Goal: Task Accomplishment & Management: Complete application form

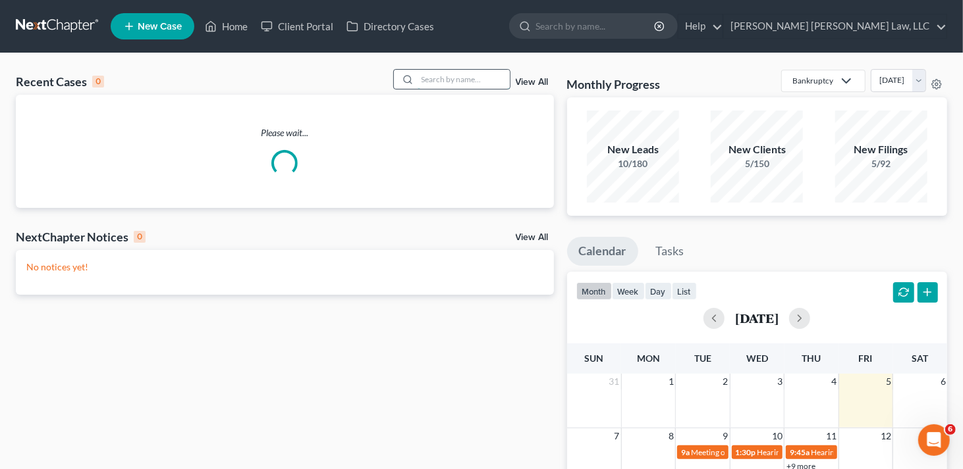
click at [470, 80] on input "search" at bounding box center [463, 79] width 92 height 19
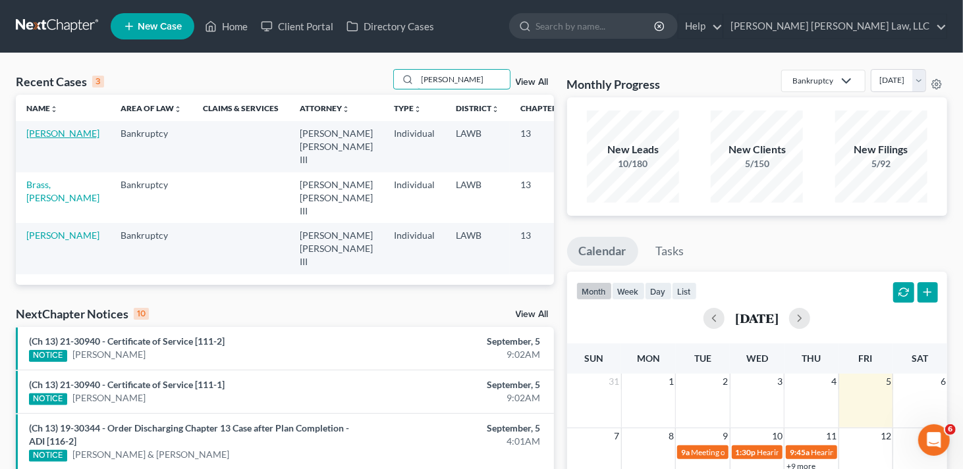
type input "[PERSON_NAME]"
click at [35, 139] on link "[PERSON_NAME]" at bounding box center [62, 133] width 73 height 11
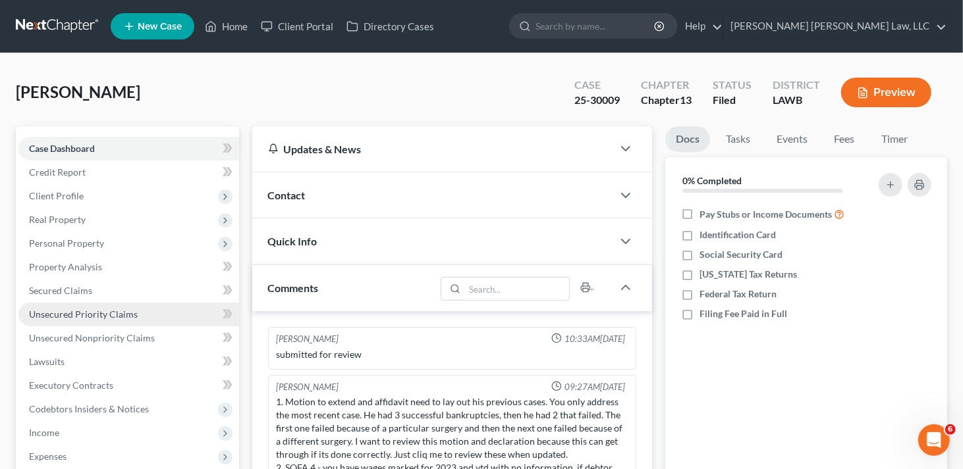
scroll to position [32, 0]
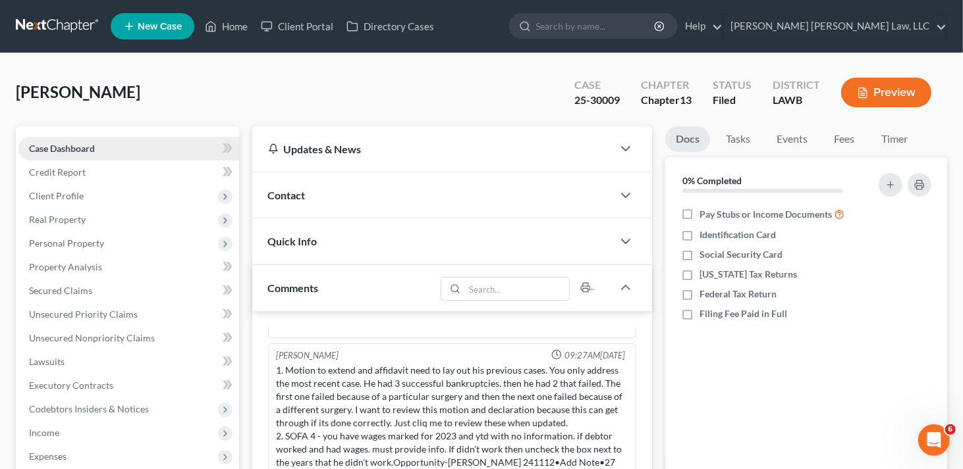
click at [76, 149] on span "Case Dashboard" at bounding box center [62, 148] width 66 height 11
click at [84, 149] on span "Case Dashboard" at bounding box center [62, 148] width 66 height 11
click at [81, 145] on span "Case Dashboard" at bounding box center [62, 148] width 66 height 11
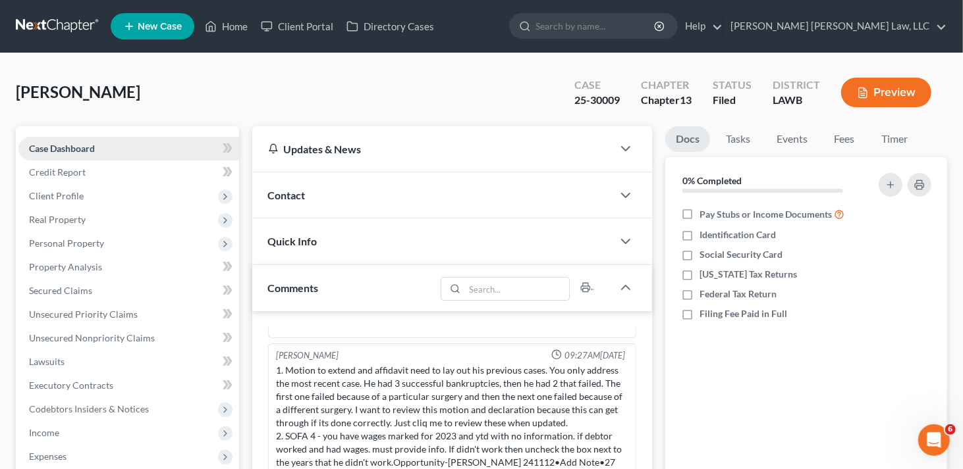
click at [81, 145] on span "Case Dashboard" at bounding box center [62, 148] width 66 height 11
click at [107, 193] on span "Client Profile" at bounding box center [128, 196] width 221 height 24
click at [107, 192] on span "Client Profile" at bounding box center [128, 196] width 221 height 24
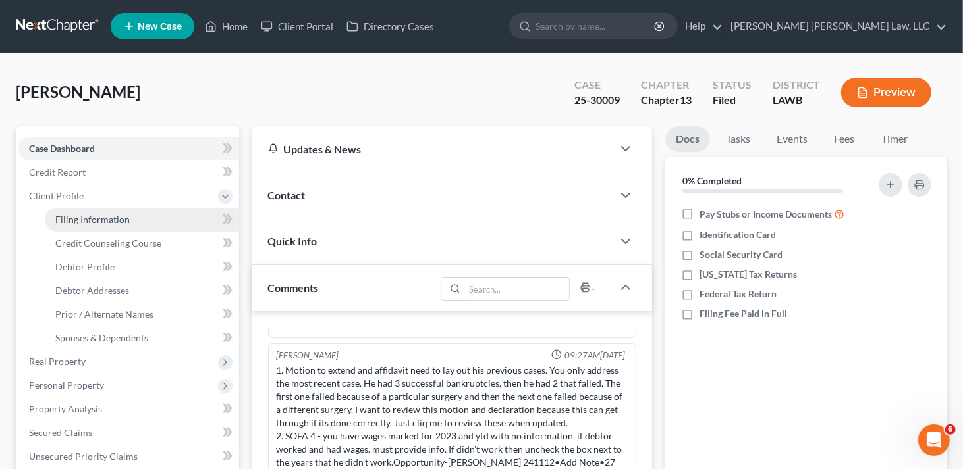
click at [111, 226] on link "Filing Information" at bounding box center [142, 220] width 194 height 24
select select "1"
select select "0"
select select "3"
select select "19"
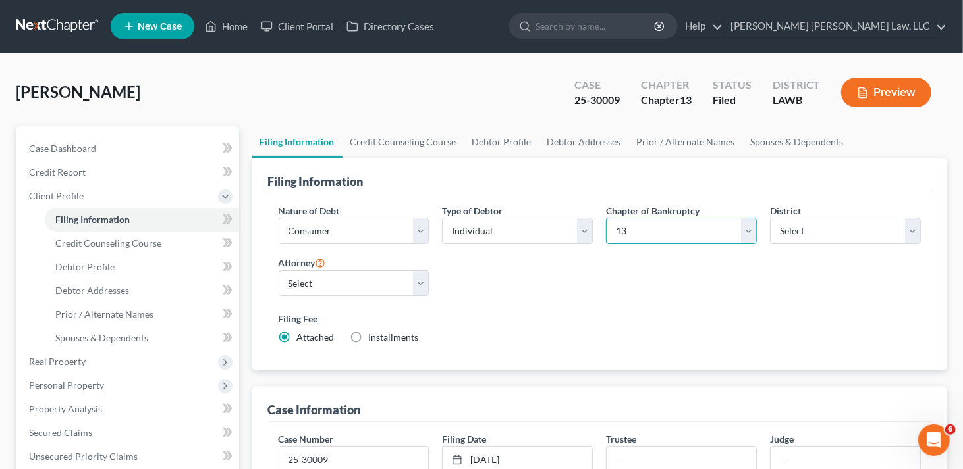
click at [746, 235] on select "Select 7 11 12 13" at bounding box center [681, 231] width 151 height 26
select select "0"
click at [606, 218] on select "Select 7 11 12 13" at bounding box center [681, 231] width 151 height 26
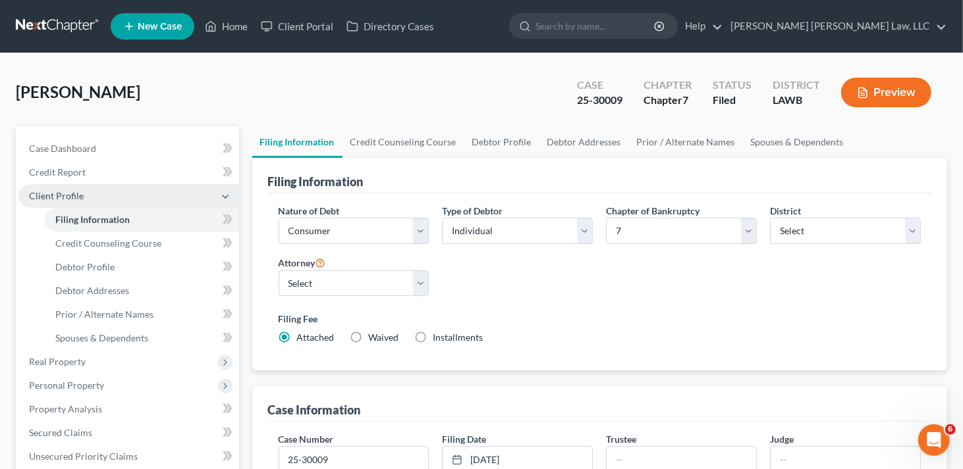
click at [52, 194] on span "Client Profile" at bounding box center [56, 195] width 55 height 11
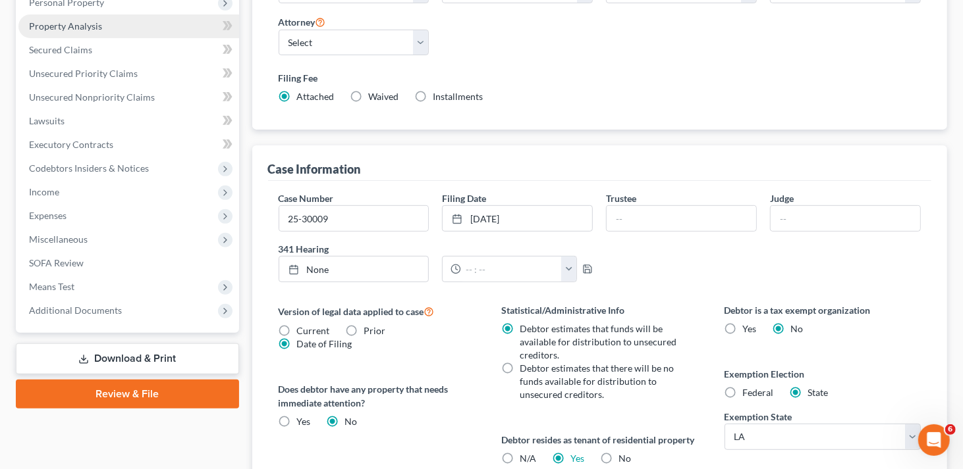
scroll to position [263, 0]
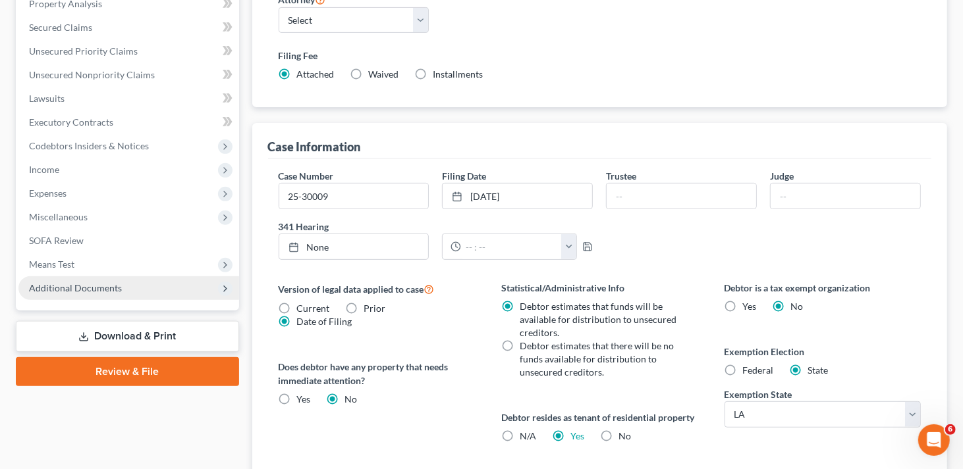
click at [132, 287] on span "Additional Documents" at bounding box center [128, 289] width 221 height 24
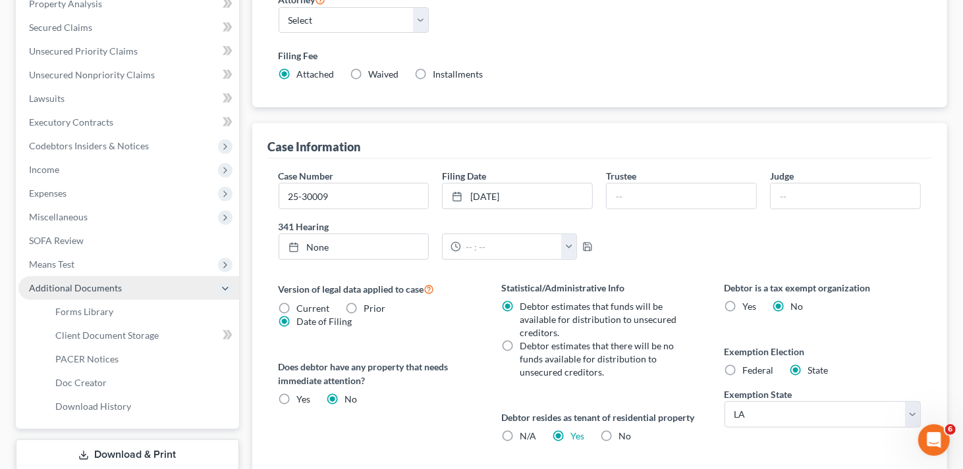
click at [132, 287] on span "Additional Documents" at bounding box center [128, 289] width 221 height 24
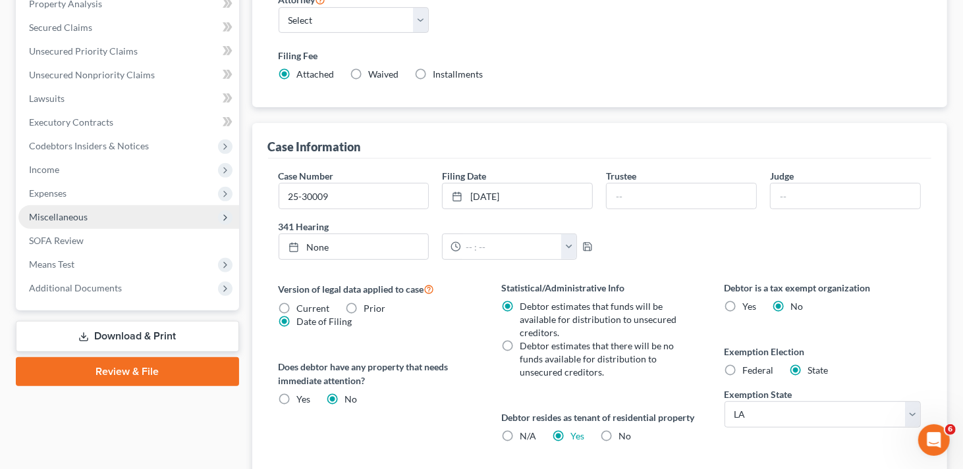
click at [113, 223] on span "Miscellaneous" at bounding box center [128, 217] width 221 height 24
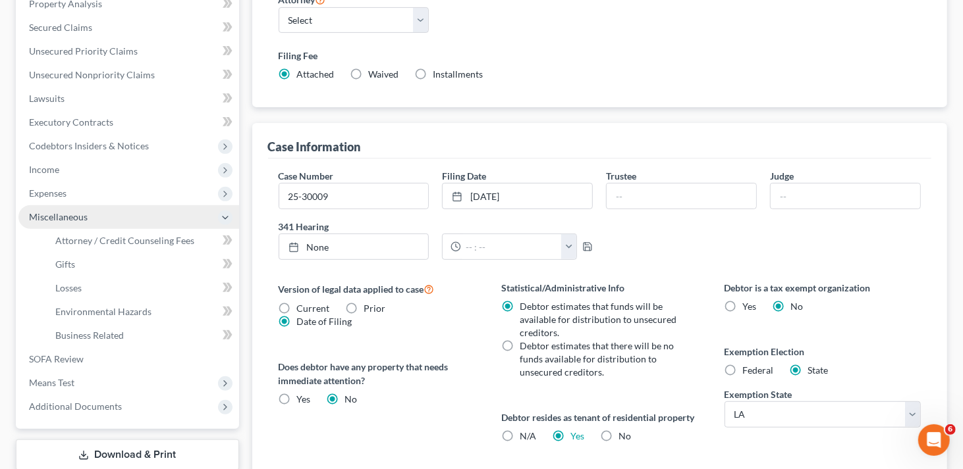
click at [113, 223] on span "Miscellaneous" at bounding box center [128, 217] width 221 height 24
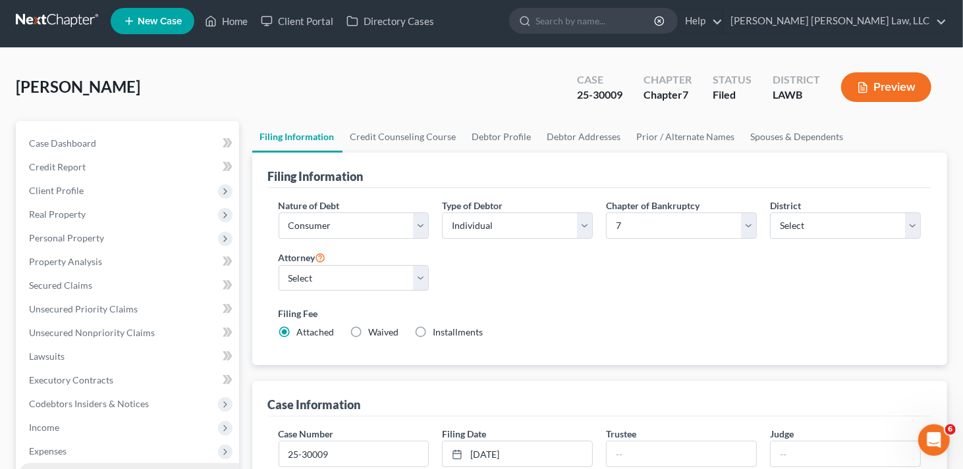
scroll to position [0, 0]
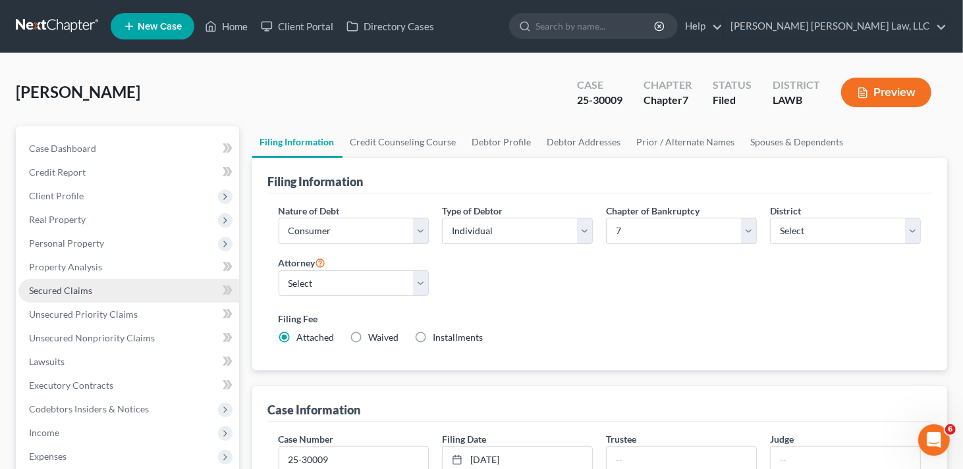
click at [107, 281] on link "Secured Claims" at bounding box center [128, 291] width 221 height 24
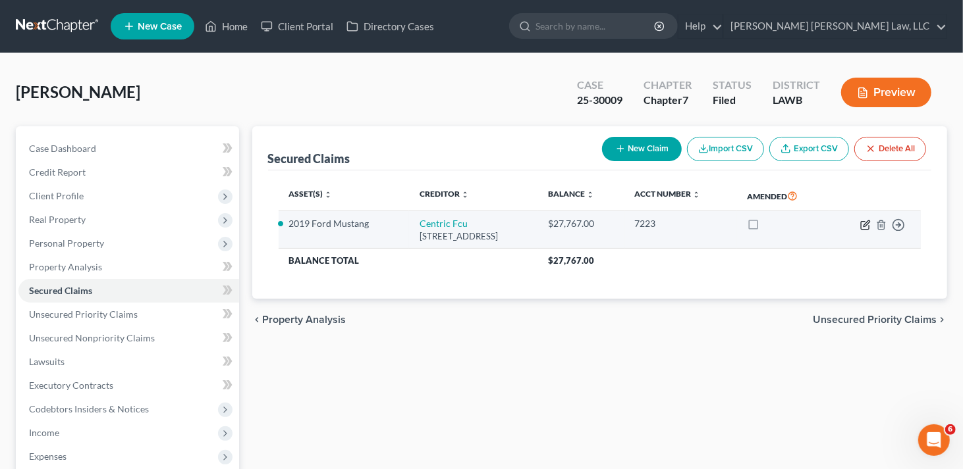
click at [863, 221] on icon "button" at bounding box center [865, 225] width 11 height 11
select select "19"
select select "0"
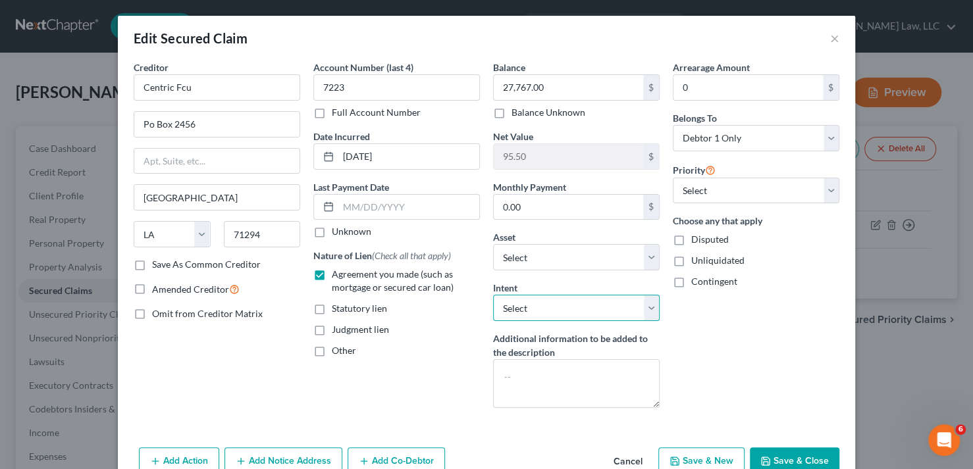
click at [643, 309] on select "Select Surrender Redeem Reaffirm Avoid Other" at bounding box center [576, 308] width 167 height 26
select select "0"
click at [493, 295] on select "Select Surrender Redeem Reaffirm Avoid Other" at bounding box center [576, 308] width 167 height 26
click at [785, 454] on button "Save & Close" at bounding box center [795, 462] width 90 height 28
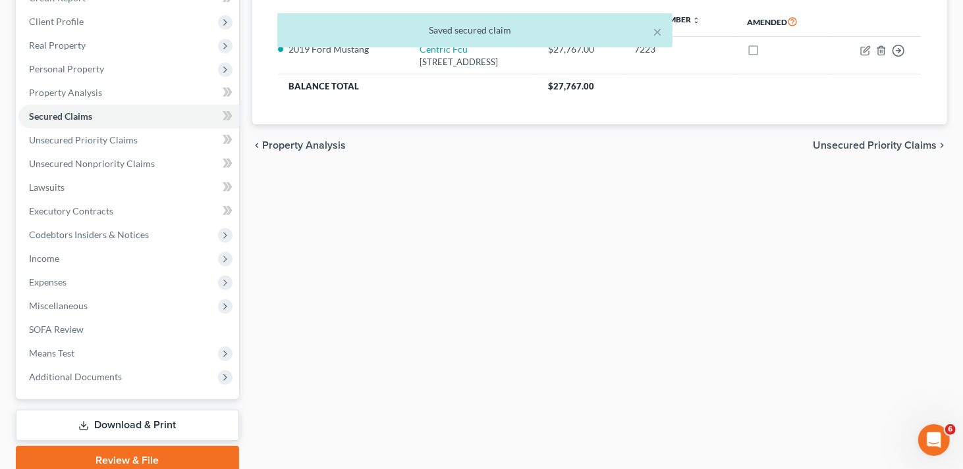
scroll to position [198, 0]
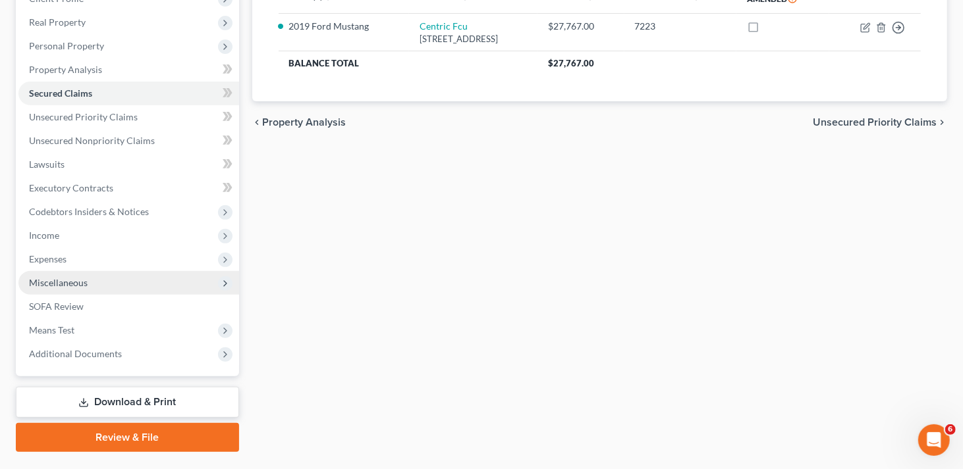
click at [74, 284] on span "Miscellaneous" at bounding box center [58, 282] width 59 height 11
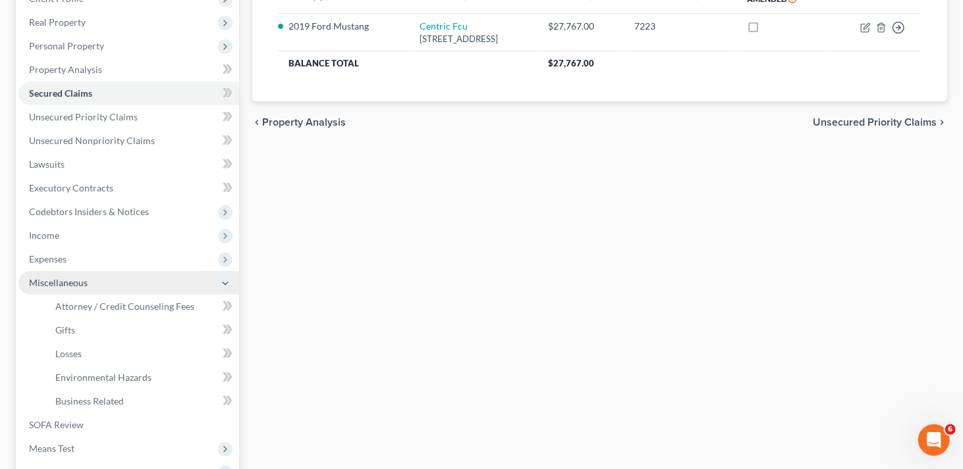
click at [74, 284] on span "Miscellaneous" at bounding box center [58, 282] width 59 height 11
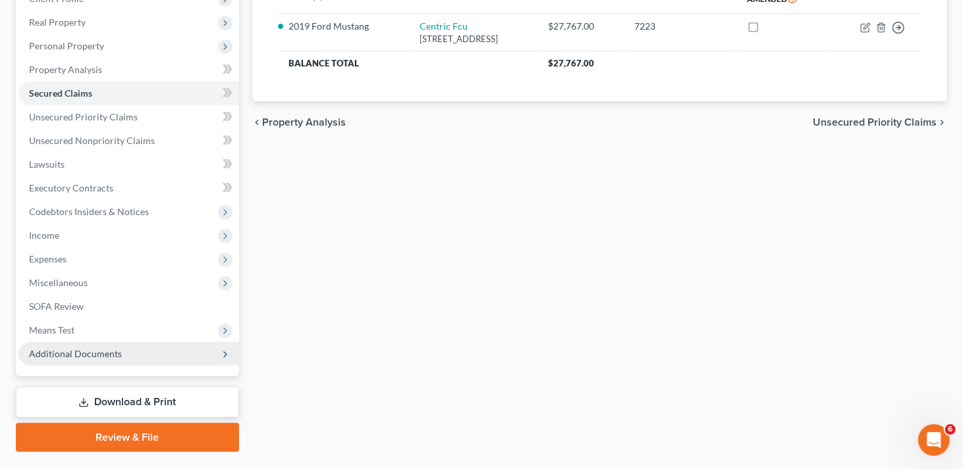
click at [120, 350] on span "Additional Documents" at bounding box center [128, 354] width 221 height 24
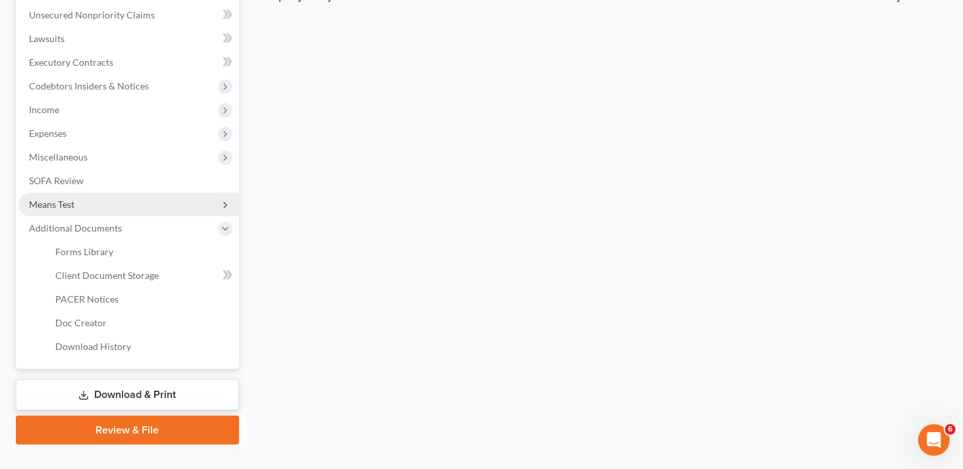
scroll to position [329, 0]
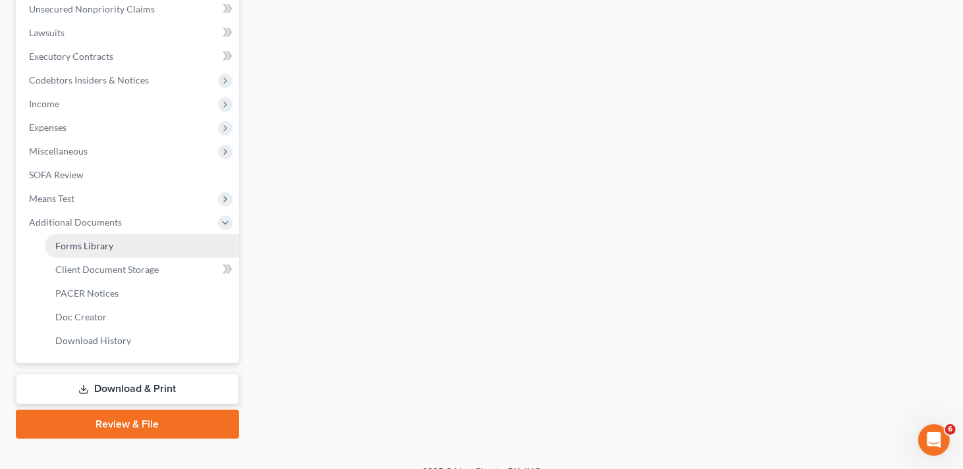
click at [117, 251] on link "Forms Library" at bounding box center [142, 246] width 194 height 24
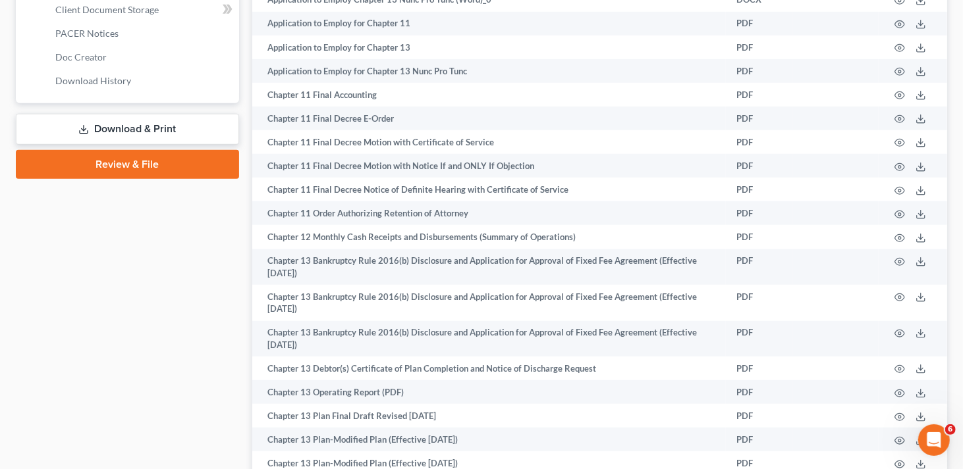
scroll to position [329, 0]
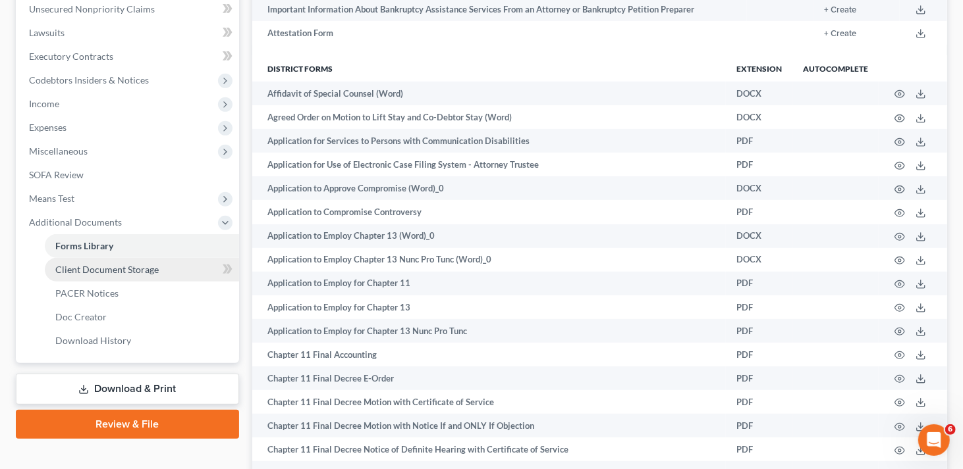
click at [127, 267] on span "Client Document Storage" at bounding box center [106, 269] width 103 height 11
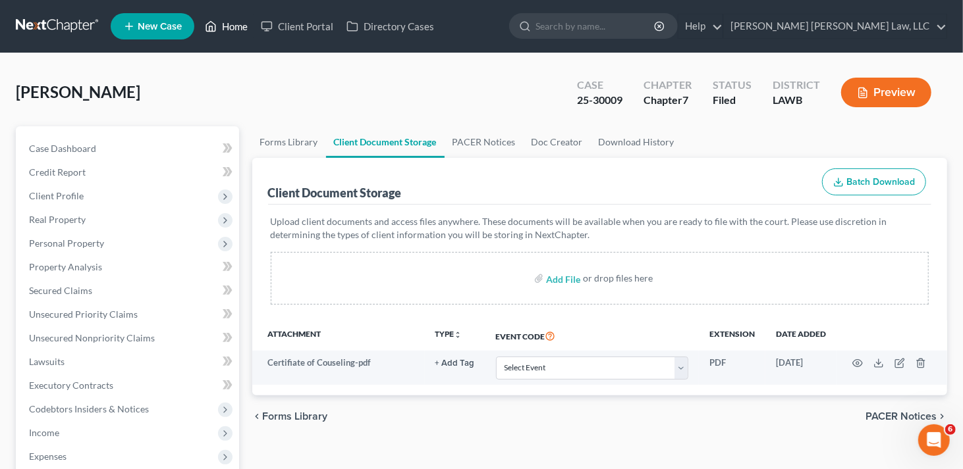
click at [218, 24] on link "Home" at bounding box center [226, 26] width 56 height 24
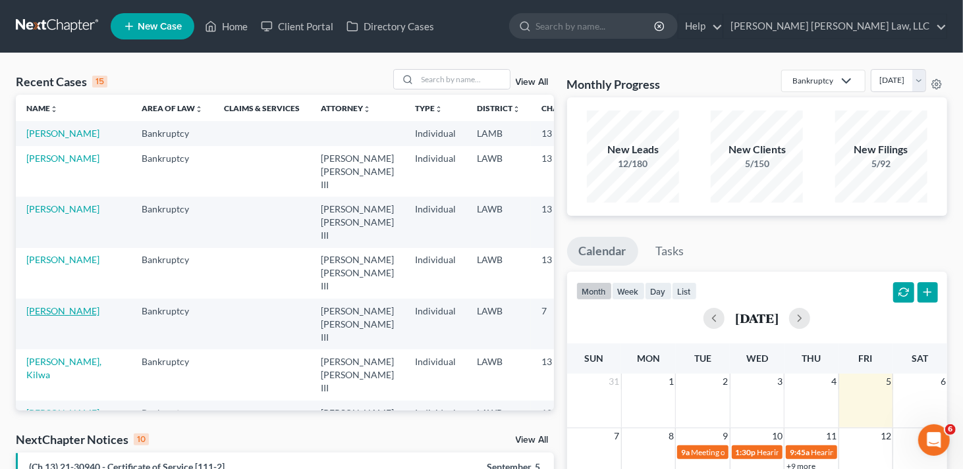
click at [57, 306] on link "[PERSON_NAME]" at bounding box center [62, 311] width 73 height 11
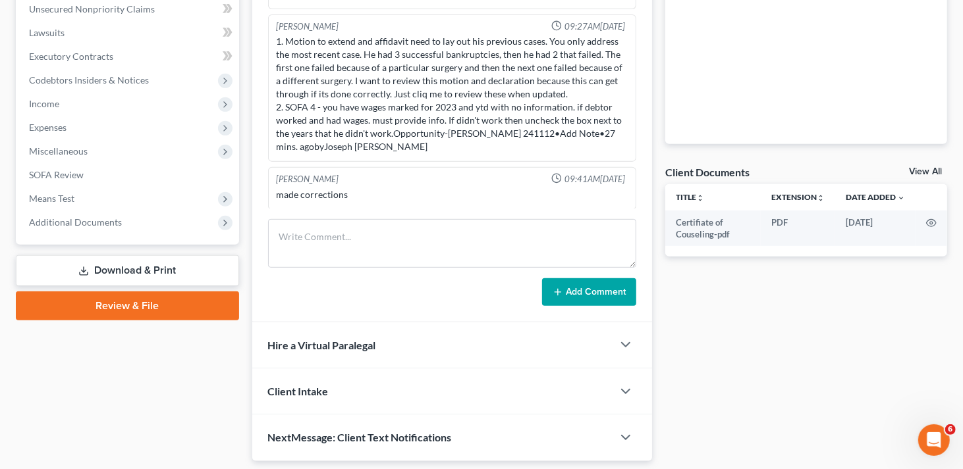
click at [169, 265] on link "Download & Print" at bounding box center [127, 270] width 223 height 31
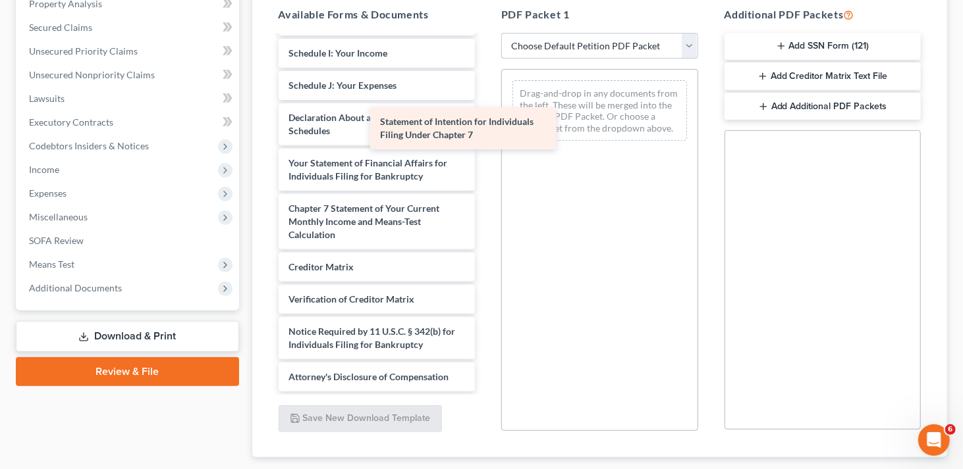
scroll to position [353, 0]
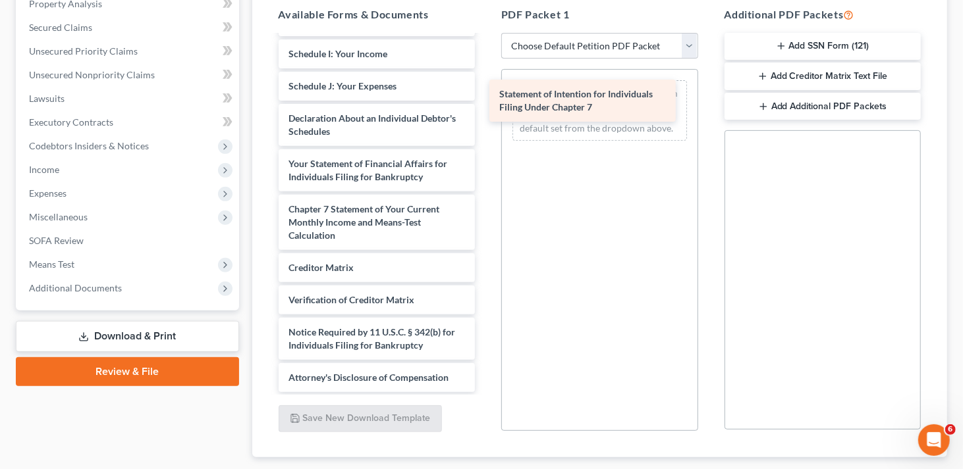
drag, startPoint x: 423, startPoint y: 168, endPoint x: 634, endPoint y: 101, distance: 221.1
click at [486, 101] on div "Statement of Intention for Individuals Filing Under Chapter 7 Certifiate of Cou…" at bounding box center [377, 37] width 218 height 709
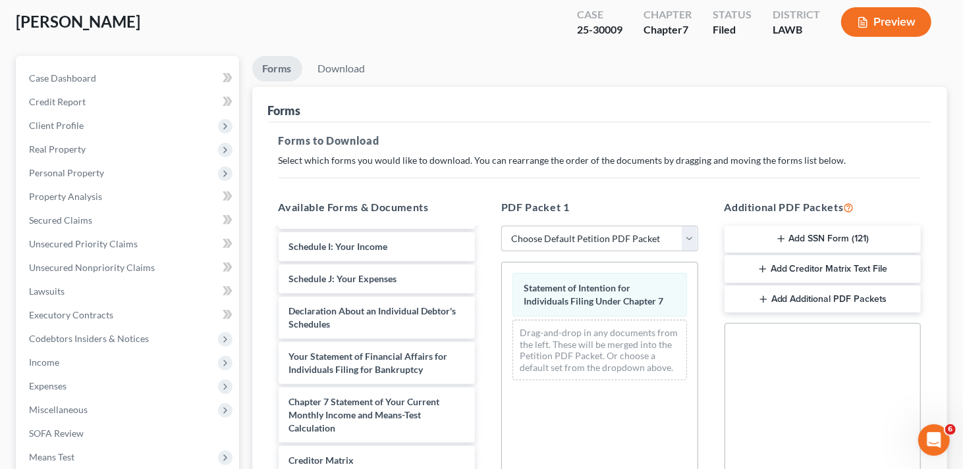
scroll to position [66, 0]
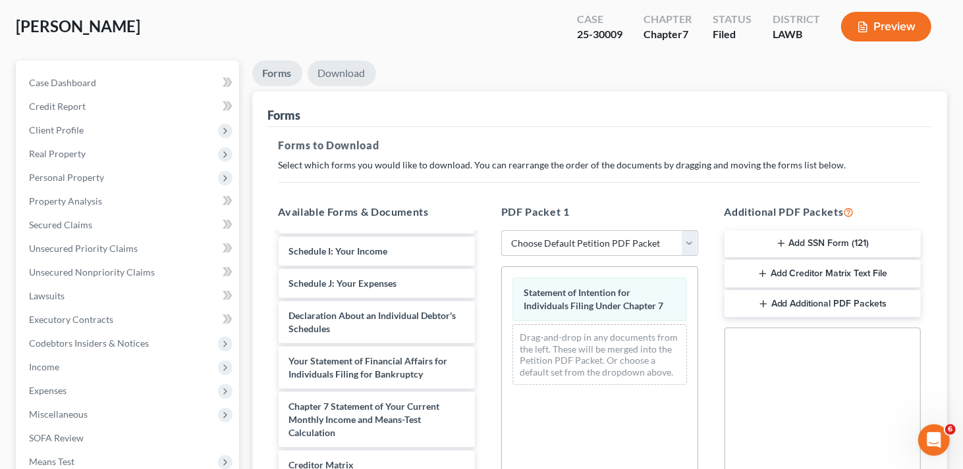
click at [354, 74] on link "Download" at bounding box center [341, 74] width 68 height 26
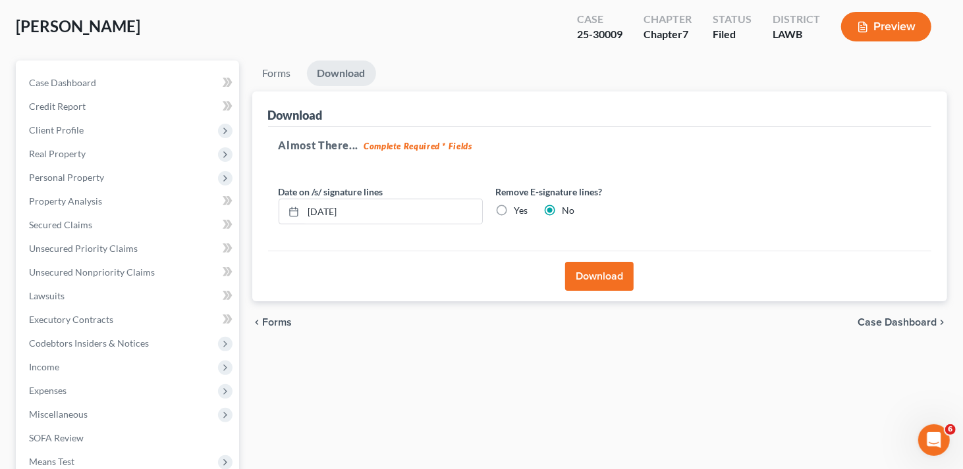
click at [595, 275] on button "Download" at bounding box center [599, 276] width 68 height 29
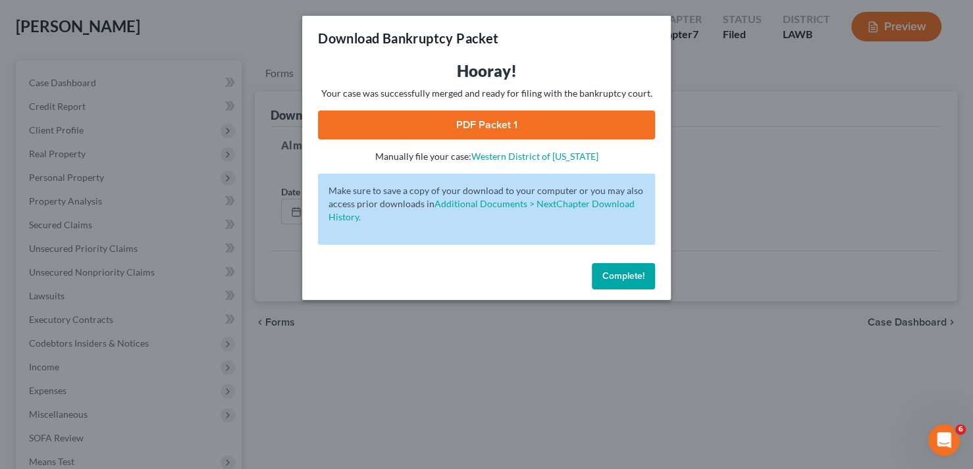
click at [565, 129] on link "PDF Packet 1" at bounding box center [486, 125] width 337 height 29
click at [616, 277] on span "Complete!" at bounding box center [623, 276] width 42 height 11
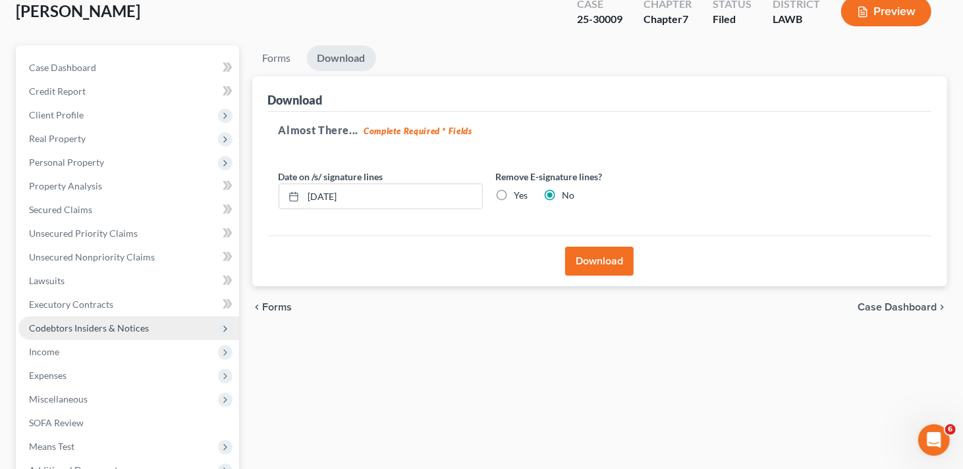
scroll to position [0, 0]
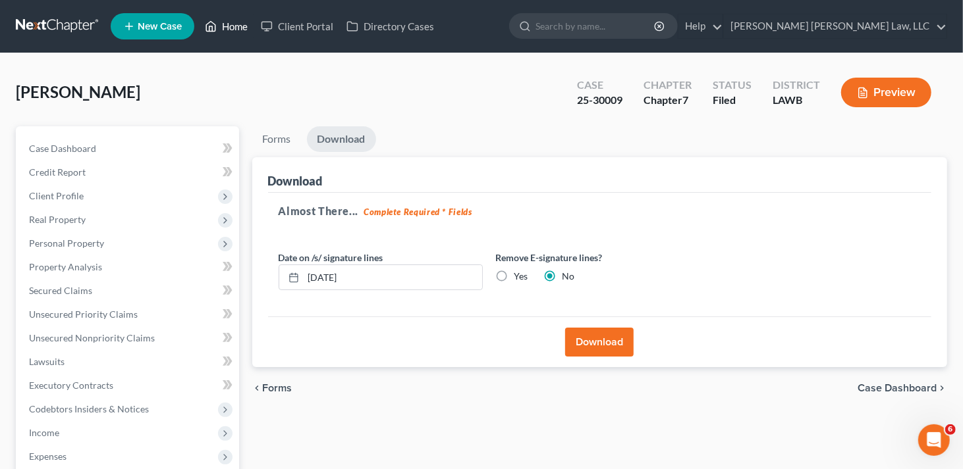
click at [238, 26] on link "Home" at bounding box center [226, 26] width 56 height 24
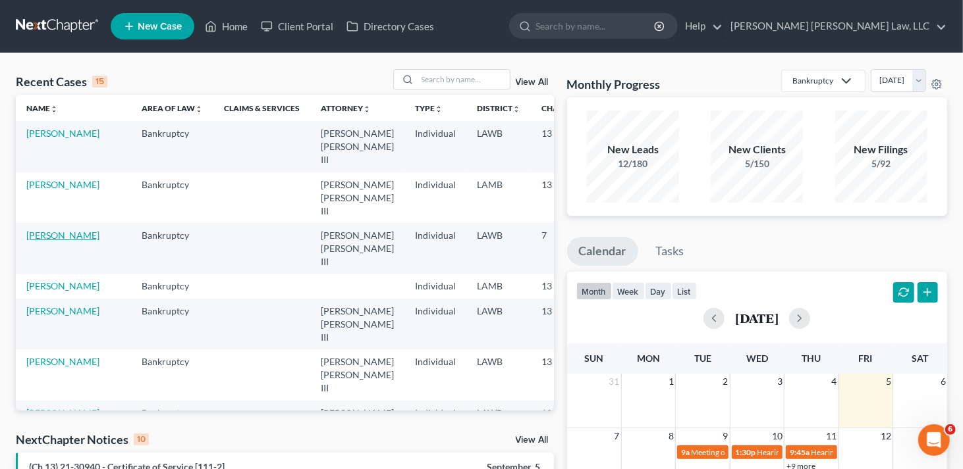
click at [50, 230] on link "[PERSON_NAME]" at bounding box center [62, 235] width 73 height 11
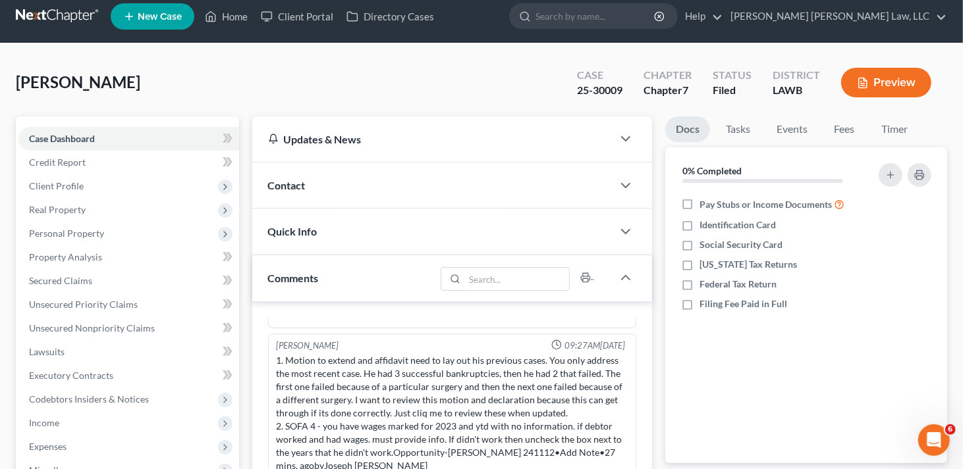
scroll to position [132, 0]
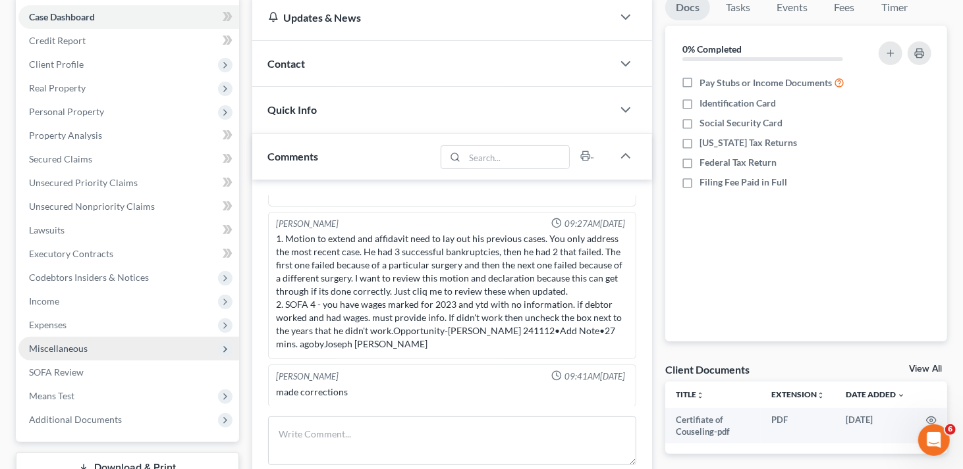
click at [66, 338] on span "Miscellaneous" at bounding box center [128, 349] width 221 height 24
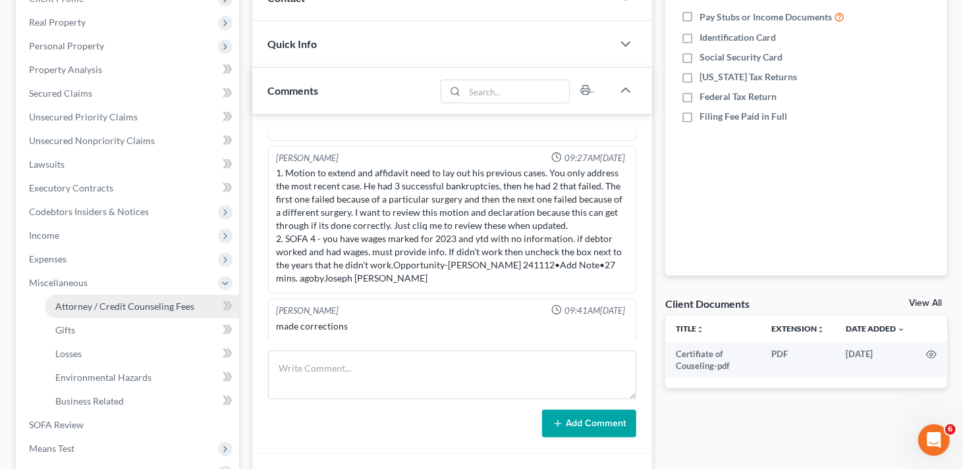
click at [94, 304] on span "Attorney / Credit Counseling Fees" at bounding box center [124, 306] width 139 height 11
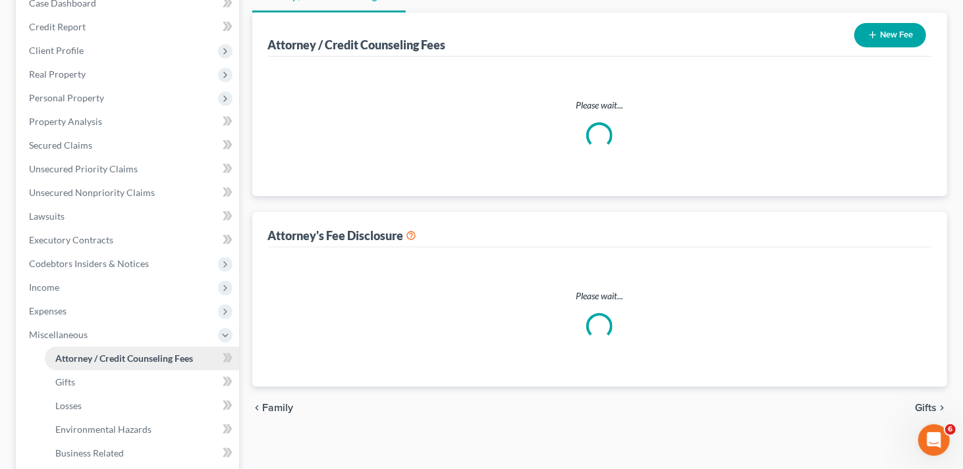
select select "1"
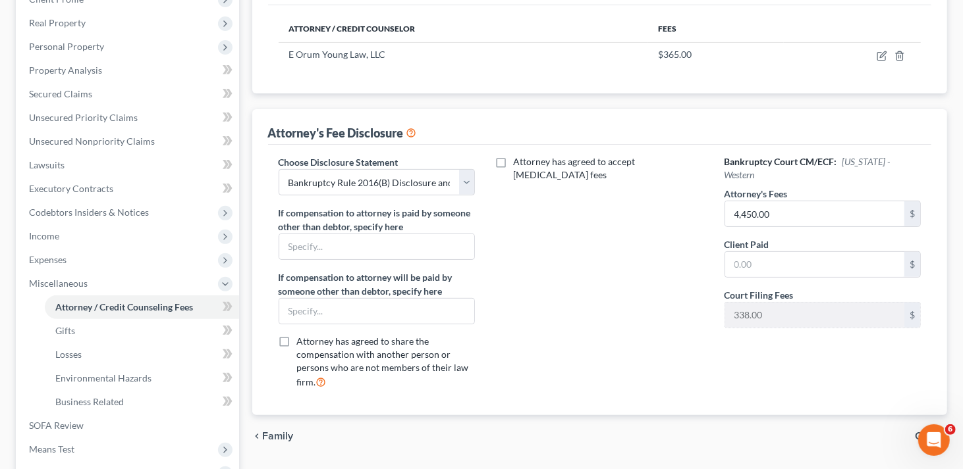
scroll to position [198, 0]
type input "1,000"
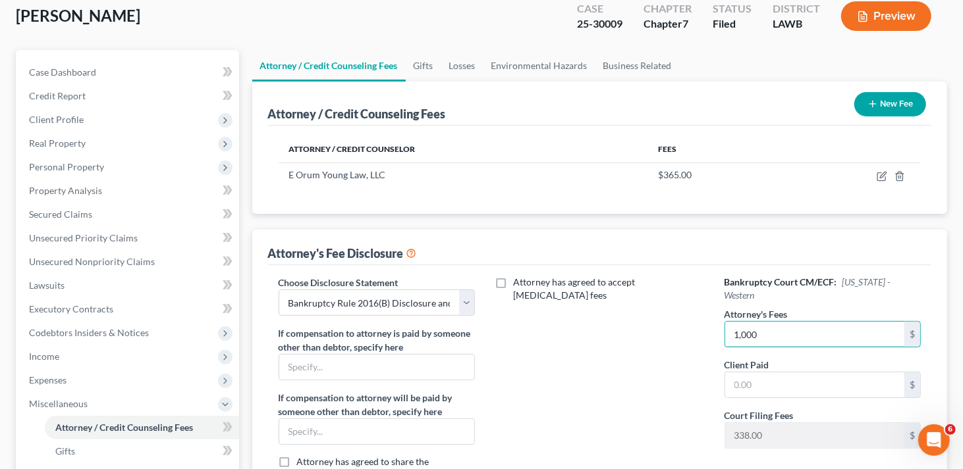
scroll to position [66, 0]
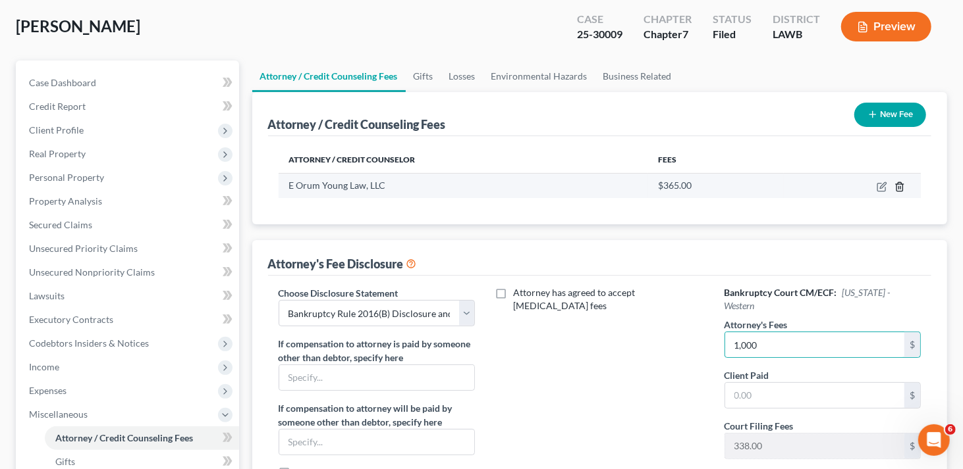
click at [899, 188] on icon "button" at bounding box center [899, 187] width 11 height 11
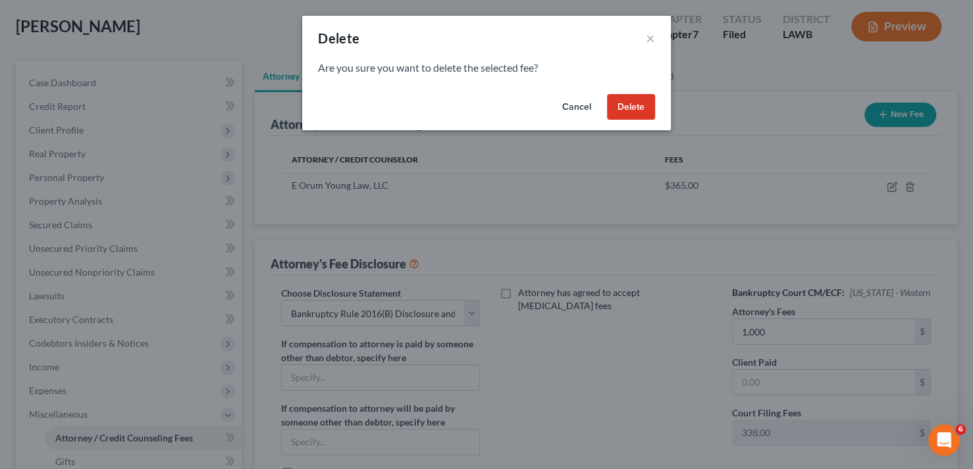
click at [627, 112] on button "Delete" at bounding box center [631, 107] width 48 height 26
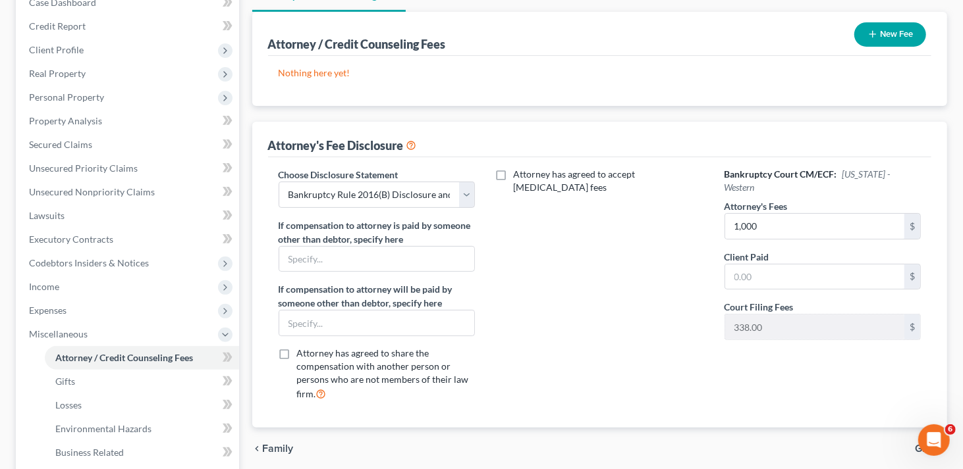
scroll to position [132, 0]
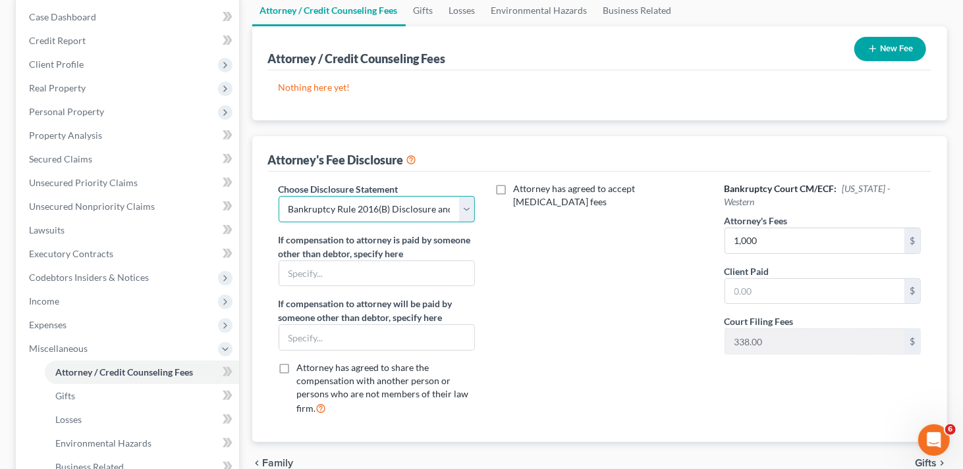
click at [467, 208] on select "Select LAEB 2016 Bankruptcy Rule 2016(B) Disclosure and Application for Approva…" at bounding box center [377, 209] width 197 height 26
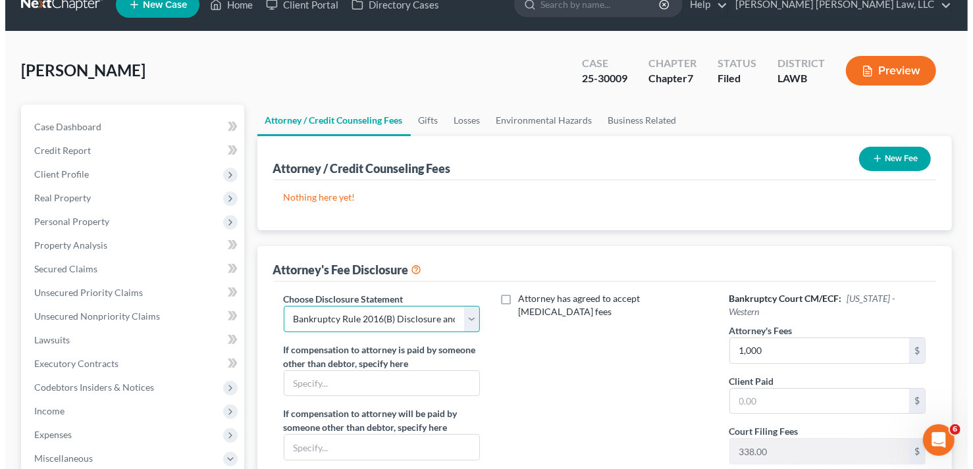
scroll to position [0, 0]
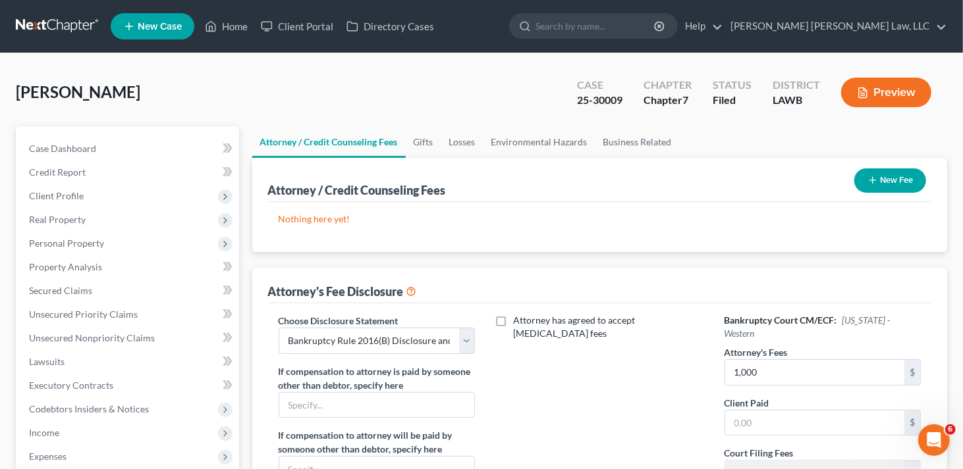
click at [882, 90] on button "Preview" at bounding box center [886, 93] width 90 height 30
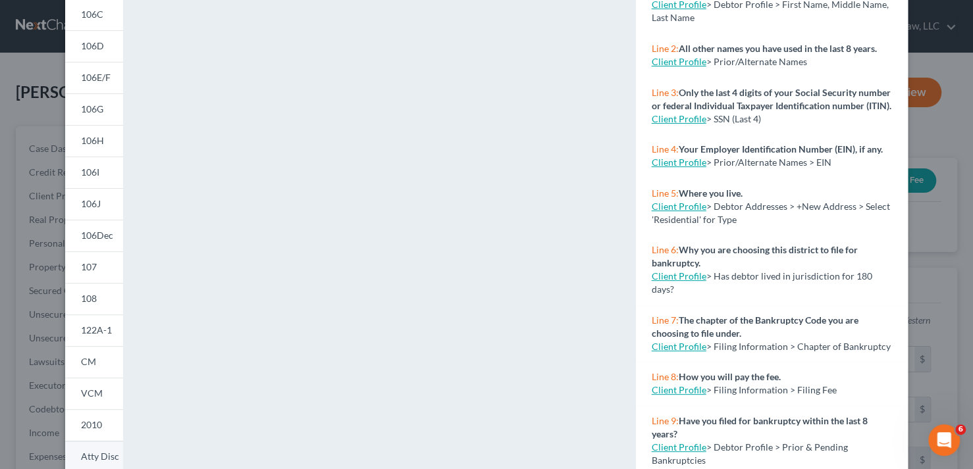
scroll to position [273, 0]
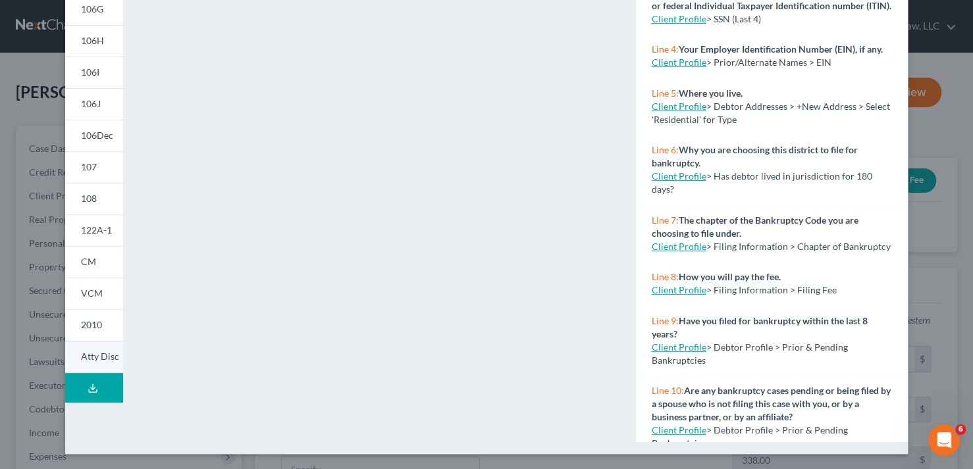
click at [90, 359] on span "Atty Disc" at bounding box center [100, 356] width 38 height 11
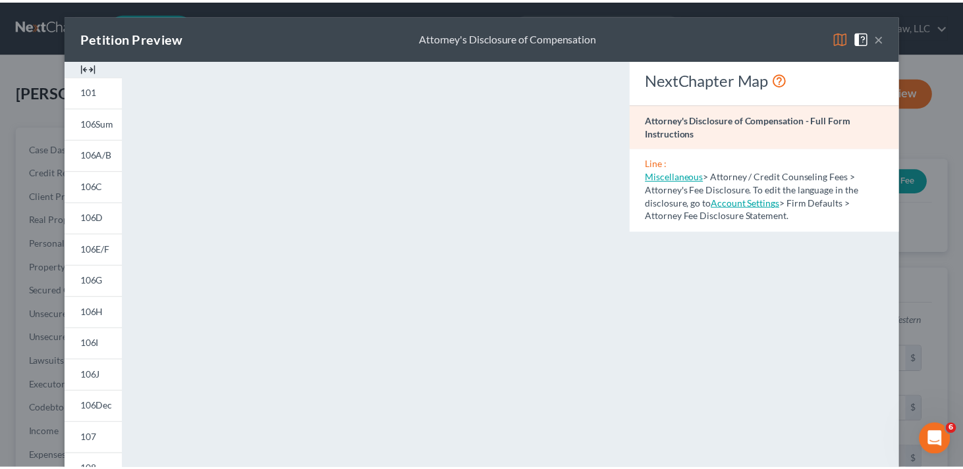
scroll to position [0, 0]
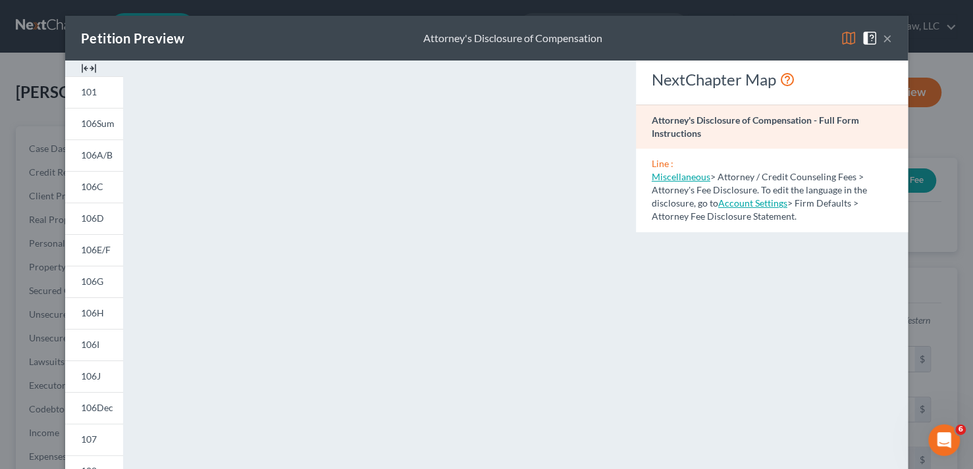
click at [883, 39] on button "×" at bounding box center [887, 38] width 9 height 16
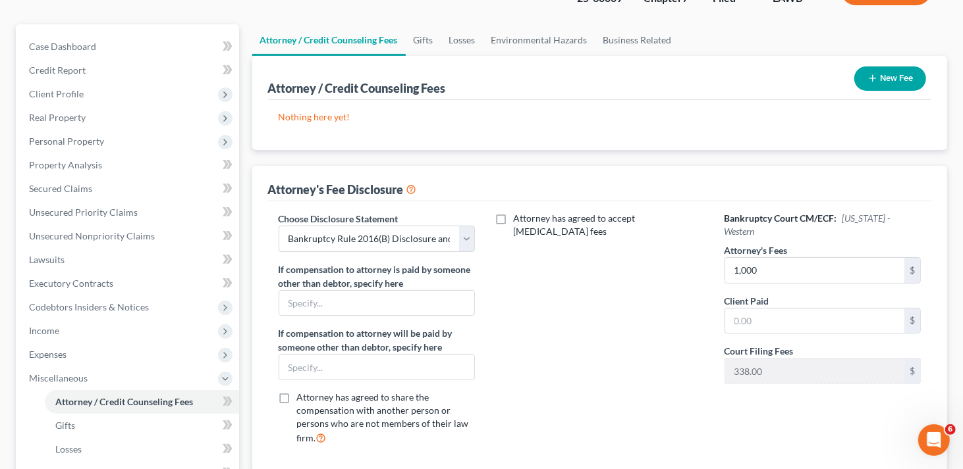
scroll to position [132, 0]
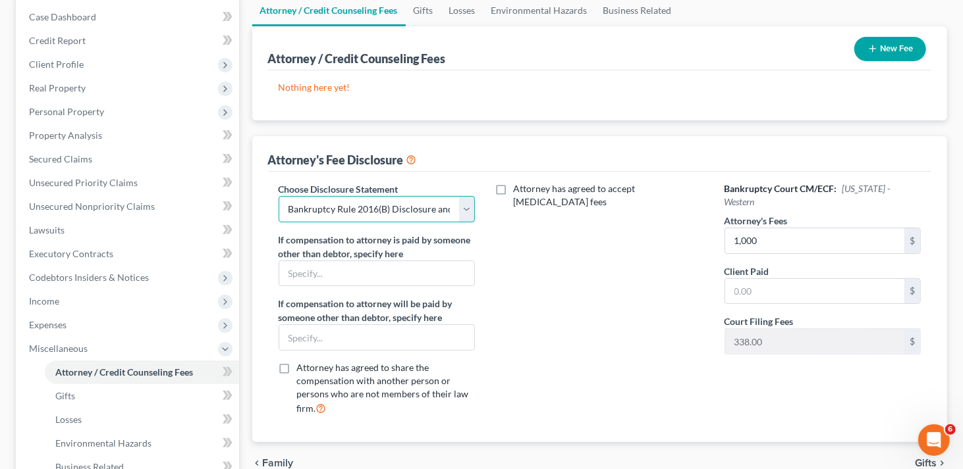
click at [467, 211] on select "Select LAEB 2016 Bankruptcy Rule 2016(B) Disclosure and Application for Approva…" at bounding box center [377, 209] width 197 height 26
select select "2"
click at [279, 196] on select "Select LAEB 2016 Bankruptcy Rule 2016(B) Disclosure and Application for Approva…" at bounding box center [377, 209] width 197 height 26
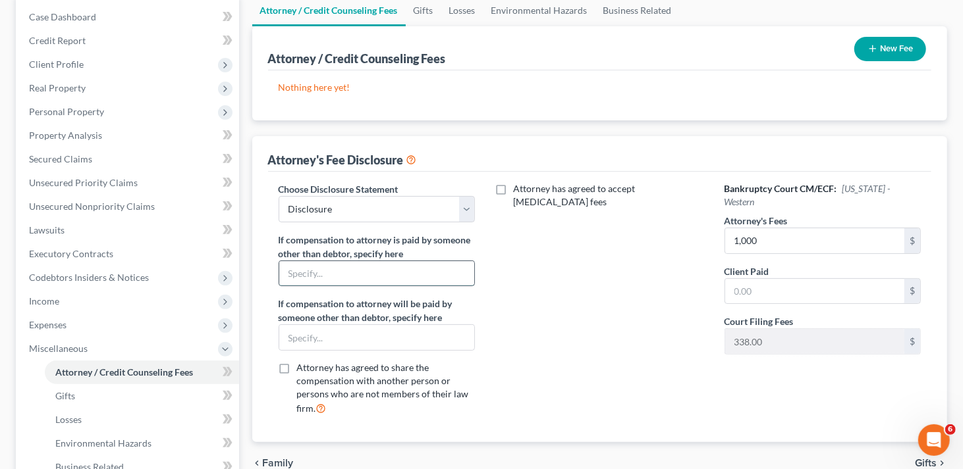
click at [396, 282] on input "text" at bounding box center [377, 273] width 196 height 25
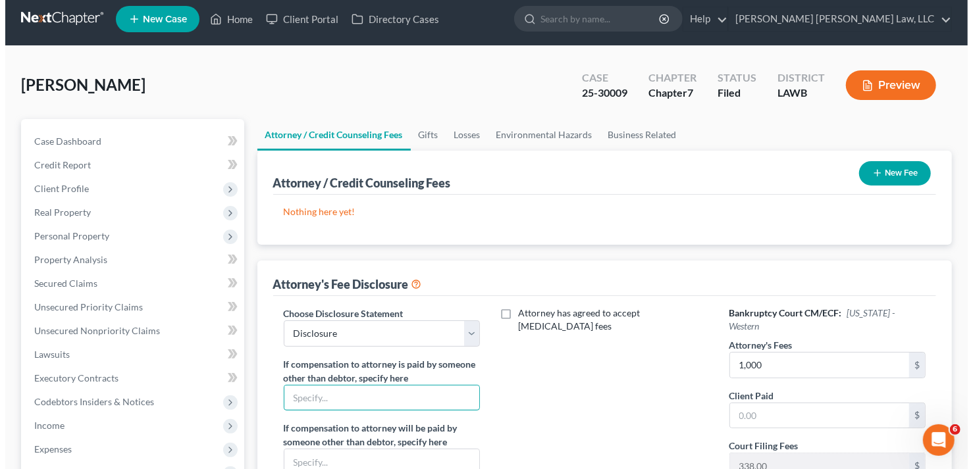
scroll to position [0, 0]
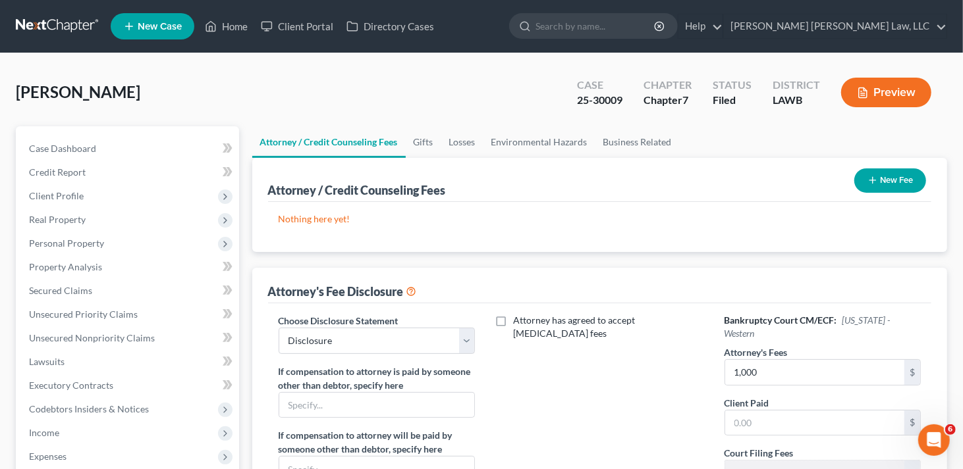
click at [873, 94] on button "Preview" at bounding box center [886, 93] width 90 height 30
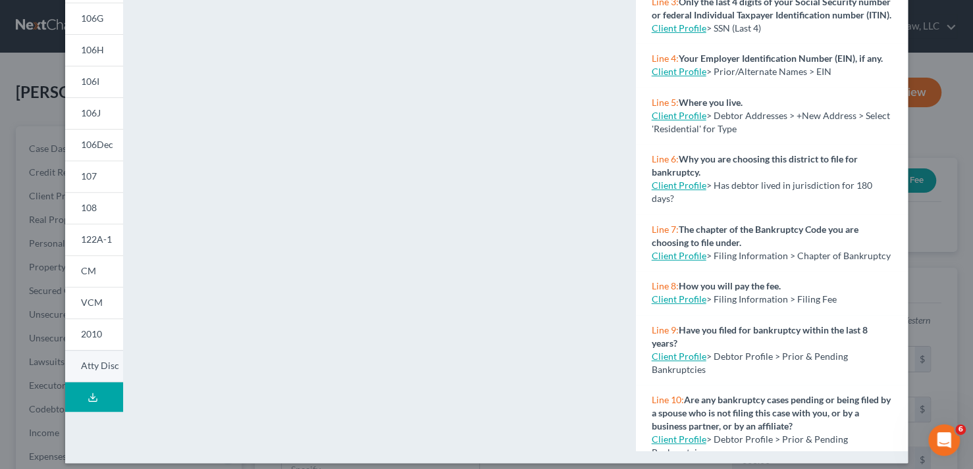
click at [88, 372] on link "Atty Disc" at bounding box center [94, 366] width 58 height 32
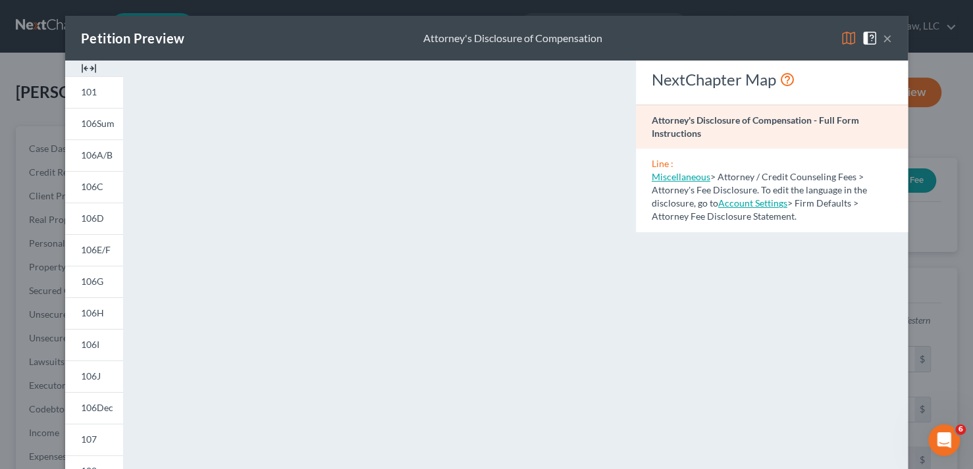
click at [883, 40] on button "×" at bounding box center [887, 38] width 9 height 16
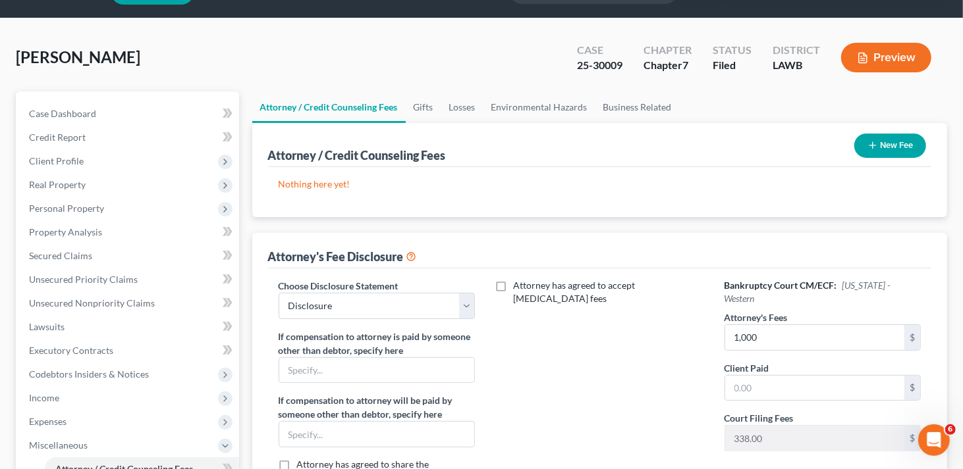
scroll to position [66, 0]
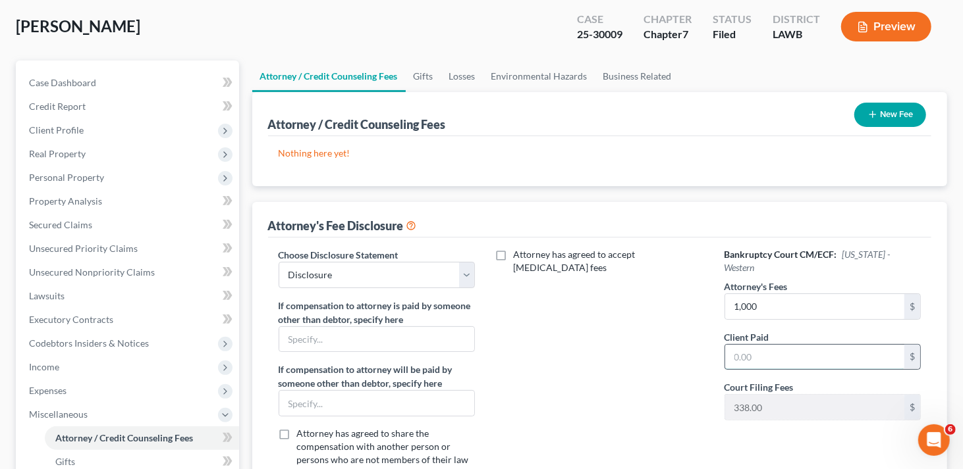
click at [767, 345] on input "text" at bounding box center [815, 357] width 180 height 25
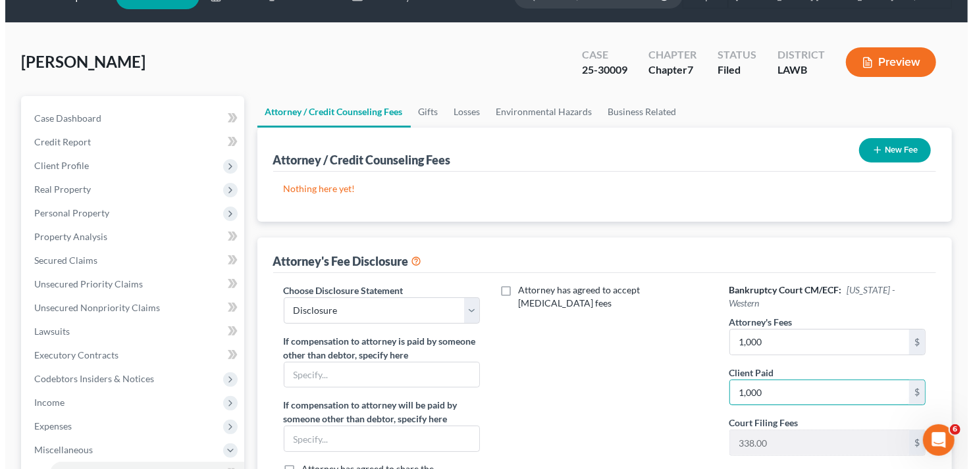
scroll to position [0, 0]
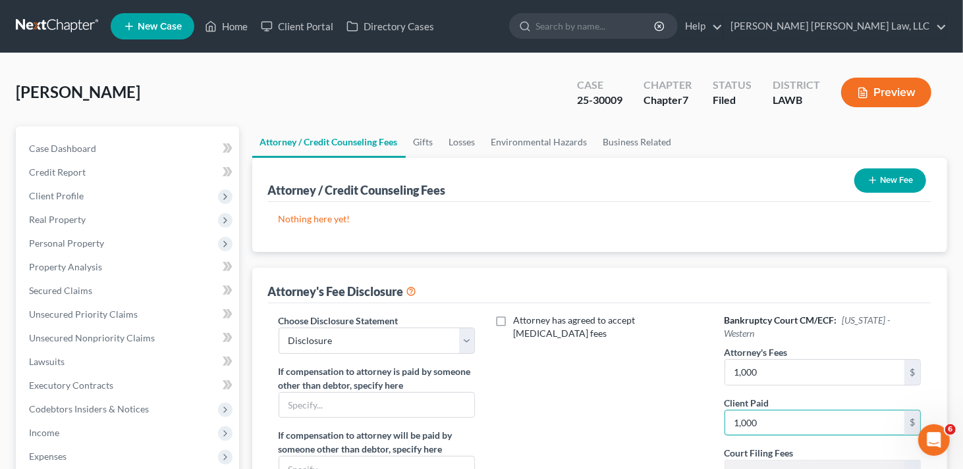
type input "1,000"
click at [884, 94] on button "Preview" at bounding box center [886, 93] width 90 height 30
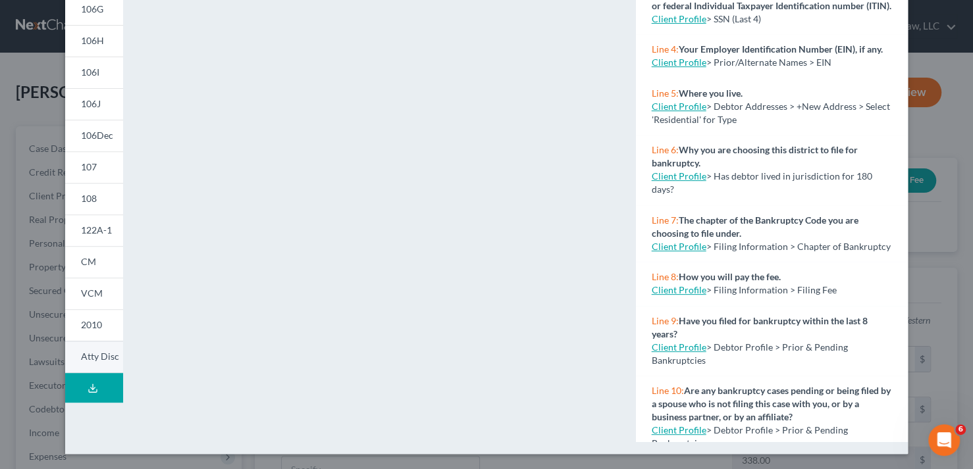
click at [98, 356] on span "Atty Disc" at bounding box center [100, 356] width 38 height 11
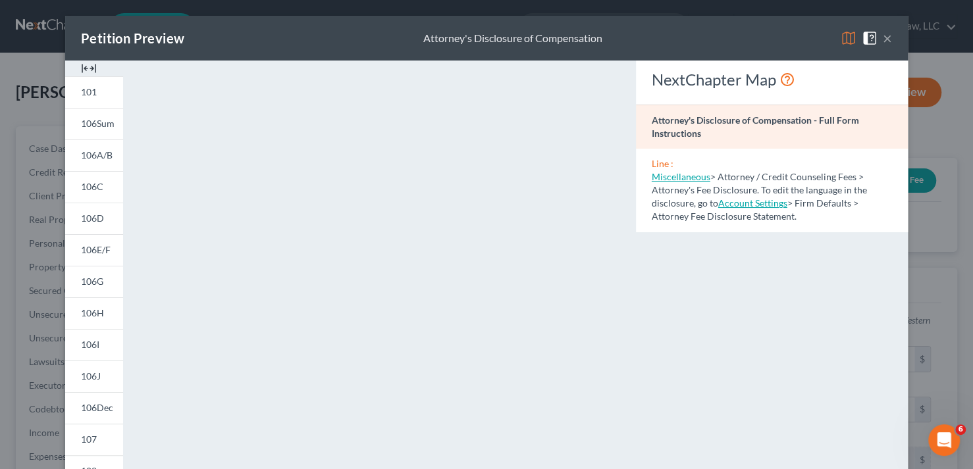
click at [883, 35] on button "×" at bounding box center [887, 38] width 9 height 16
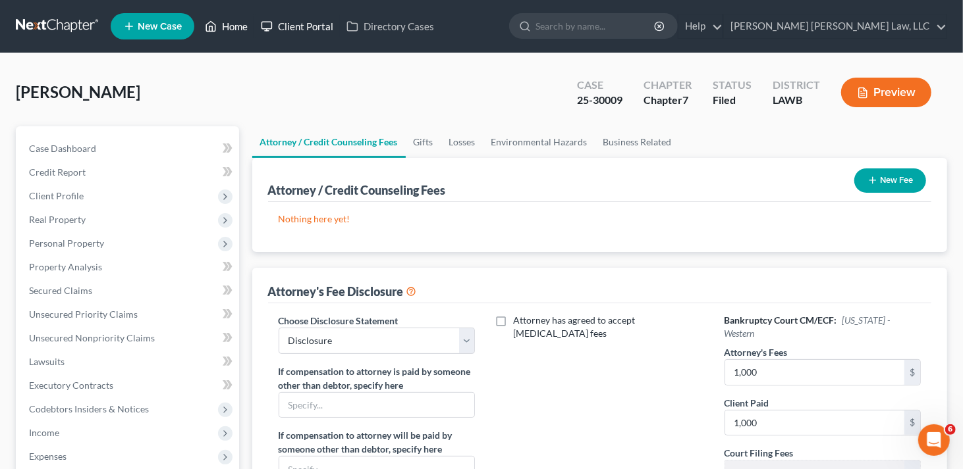
drag, startPoint x: 228, startPoint y: 24, endPoint x: 265, endPoint y: 16, distance: 38.2
click at [228, 24] on link "Home" at bounding box center [226, 26] width 56 height 24
